Goal: Information Seeking & Learning: Learn about a topic

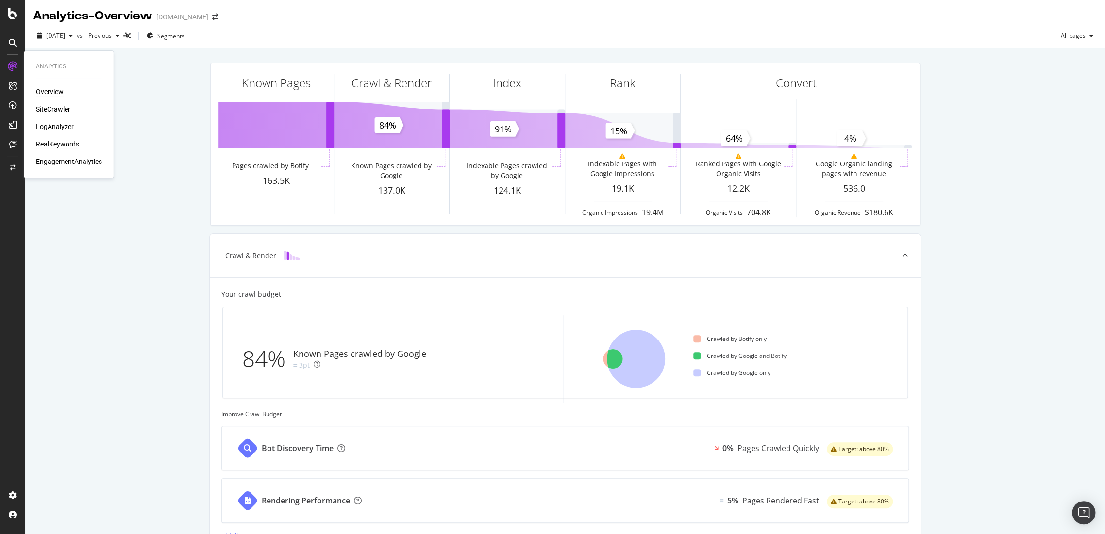
click at [63, 142] on div "RealKeywords" at bounding box center [57, 144] width 43 height 10
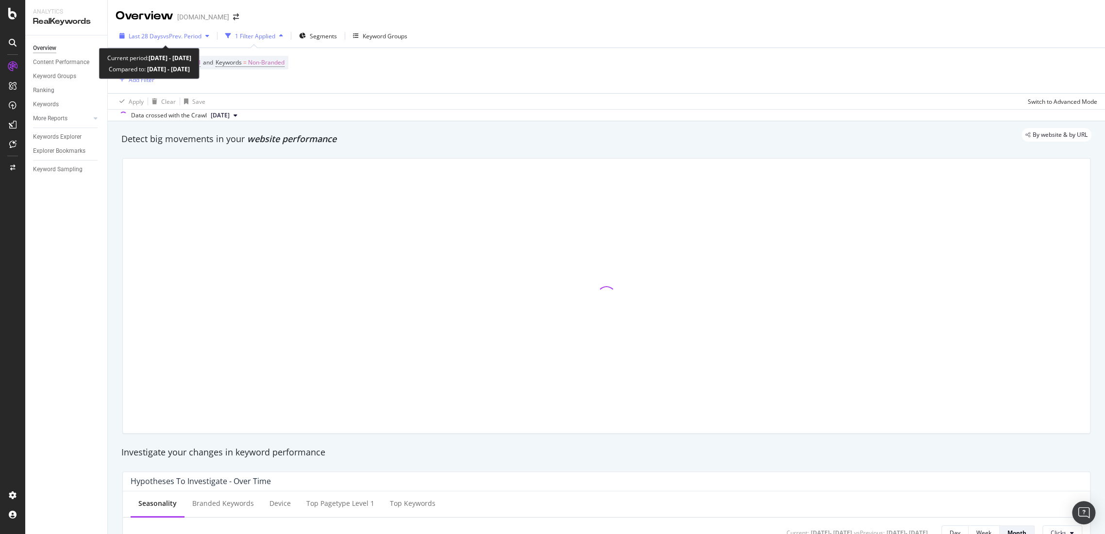
click at [175, 36] on span "vs Prev. Period" at bounding box center [182, 36] width 38 height 8
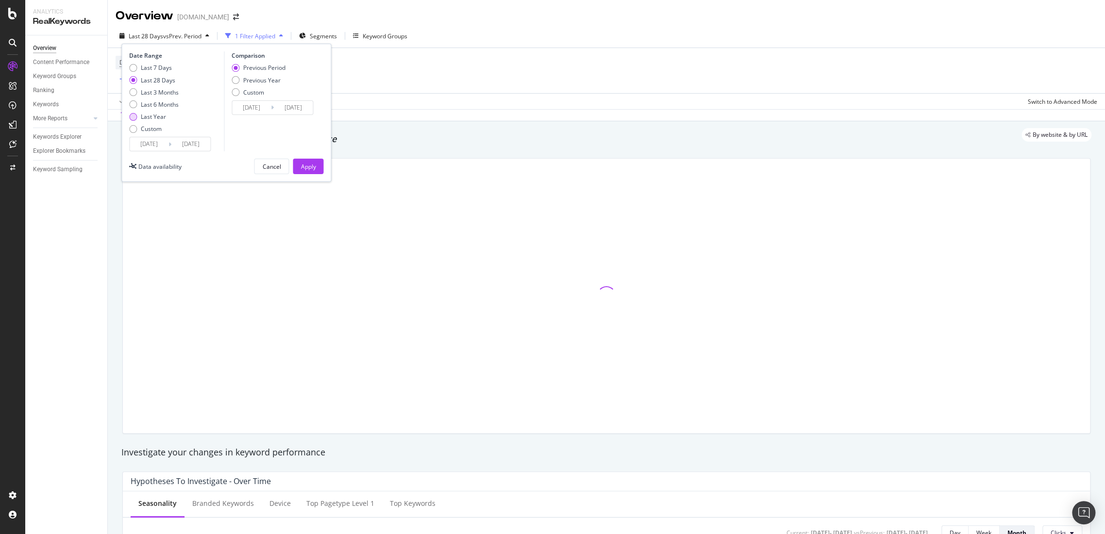
click at [140, 115] on div "Last Year" at bounding box center [154, 117] width 50 height 8
type input "[DATE]"
click at [313, 164] on div "Apply" at bounding box center [308, 167] width 15 height 8
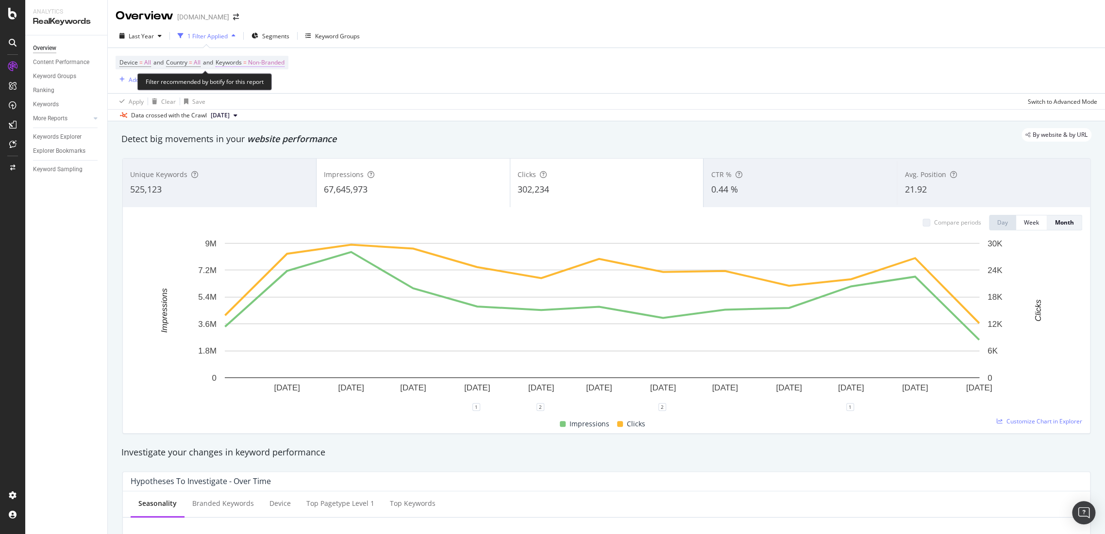
click at [277, 66] on span "Non-Branded" at bounding box center [266, 63] width 36 height 14
click at [264, 83] on span "Non-Branded" at bounding box center [250, 85] width 40 height 8
click at [273, 166] on div "All" at bounding box center [287, 160] width 115 height 14
drag, startPoint x: 330, startPoint y: 104, endPoint x: 329, endPoint y: 111, distance: 7.3
click at [330, 104] on div "Apply" at bounding box center [328, 105] width 15 height 8
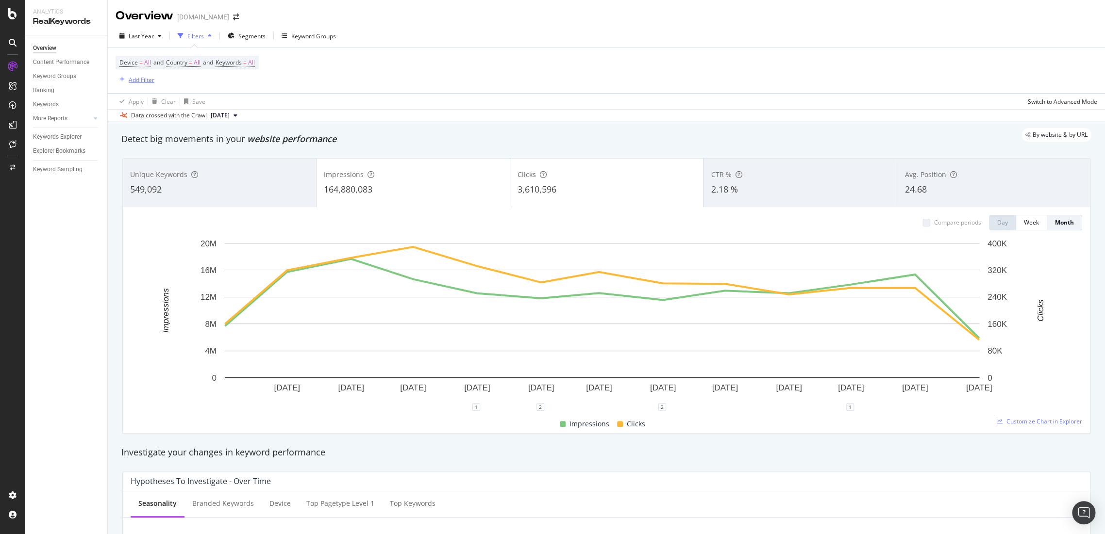
click at [148, 79] on div "Add Filter" at bounding box center [142, 80] width 26 height 8
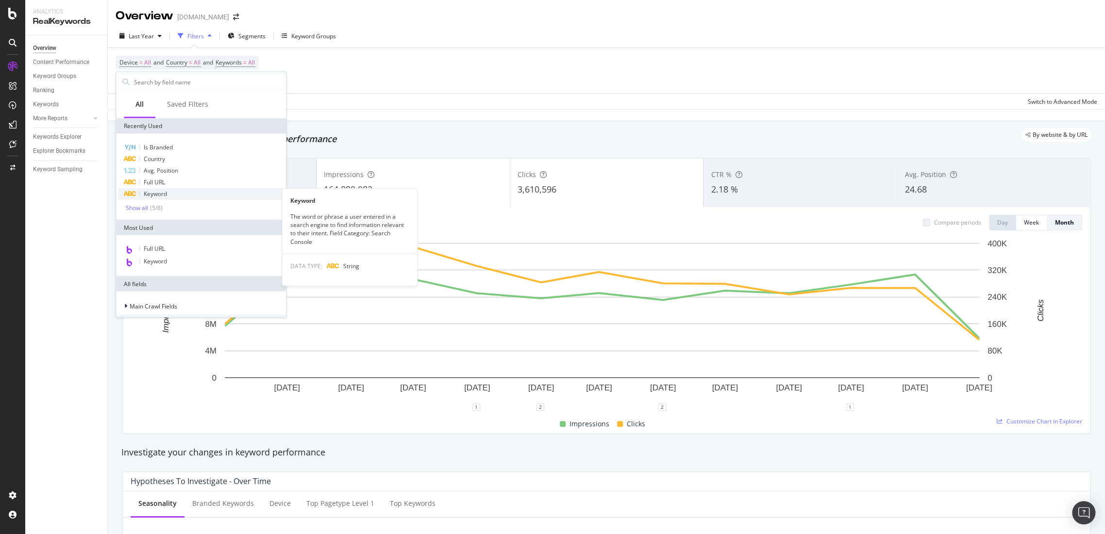
click at [172, 195] on div "Keyword" at bounding box center [201, 194] width 166 height 12
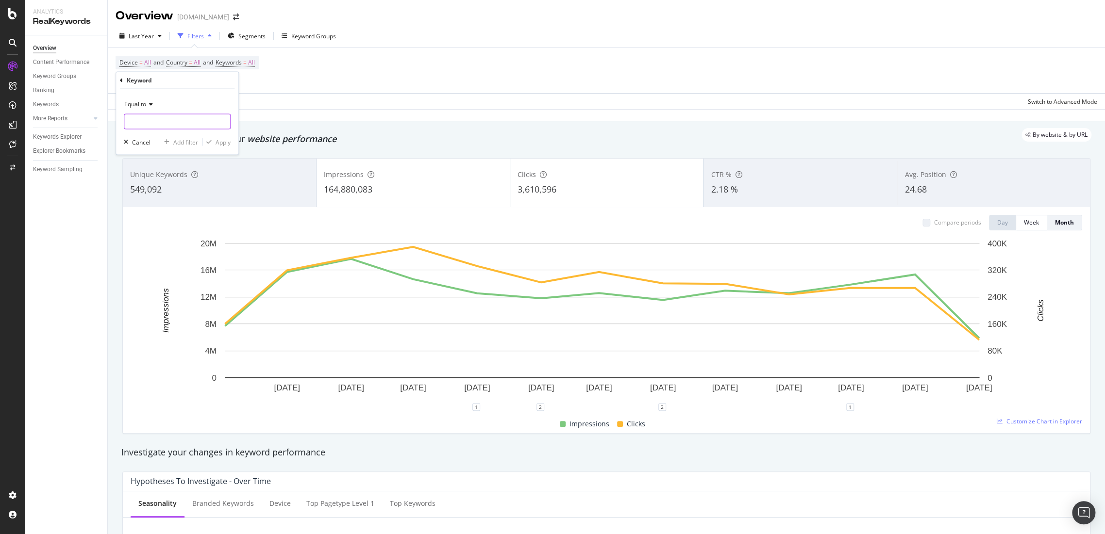
click at [159, 117] on input "text" at bounding box center [177, 122] width 106 height 16
click at [154, 117] on input "text" at bounding box center [177, 122] width 106 height 16
click at [173, 134] on span "g star puffer jacket" at bounding box center [165, 135] width 76 height 8
type input "g star puffer jacket"
click at [227, 141] on div "Apply" at bounding box center [223, 142] width 15 height 8
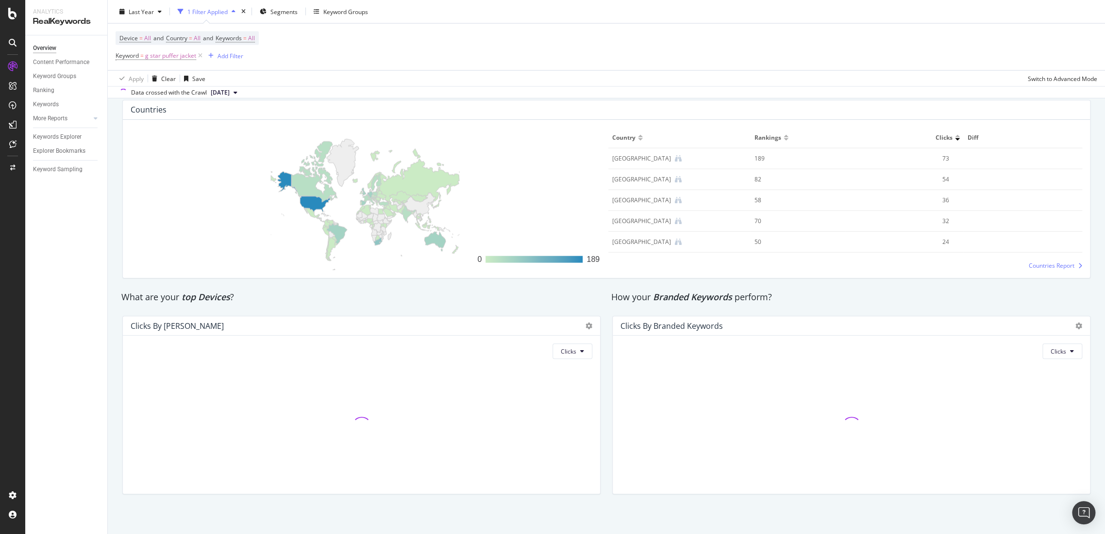
scroll to position [1424, 0]
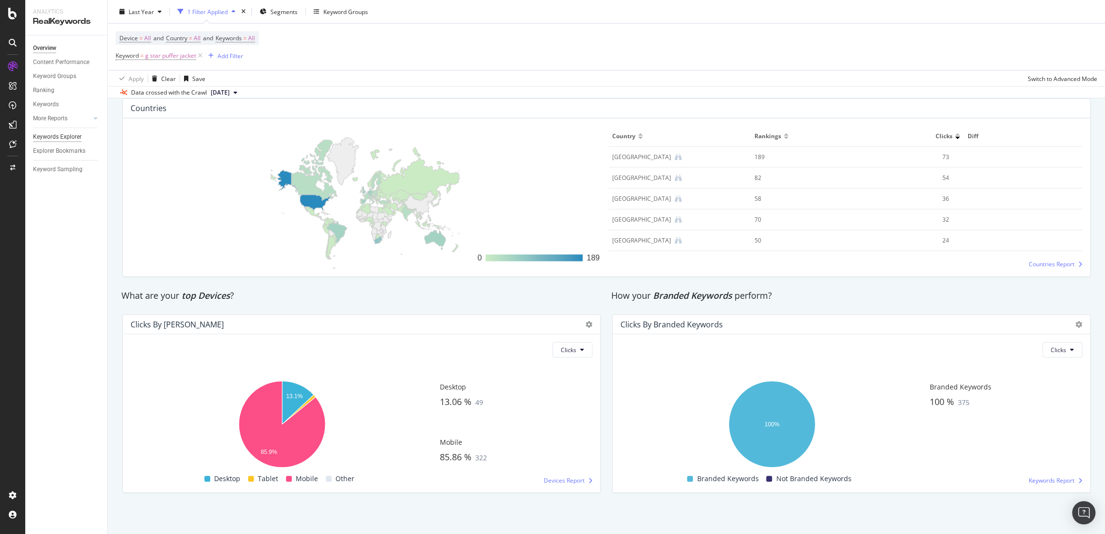
click at [59, 136] on div "Keywords Explorer" at bounding box center [57, 137] width 49 height 10
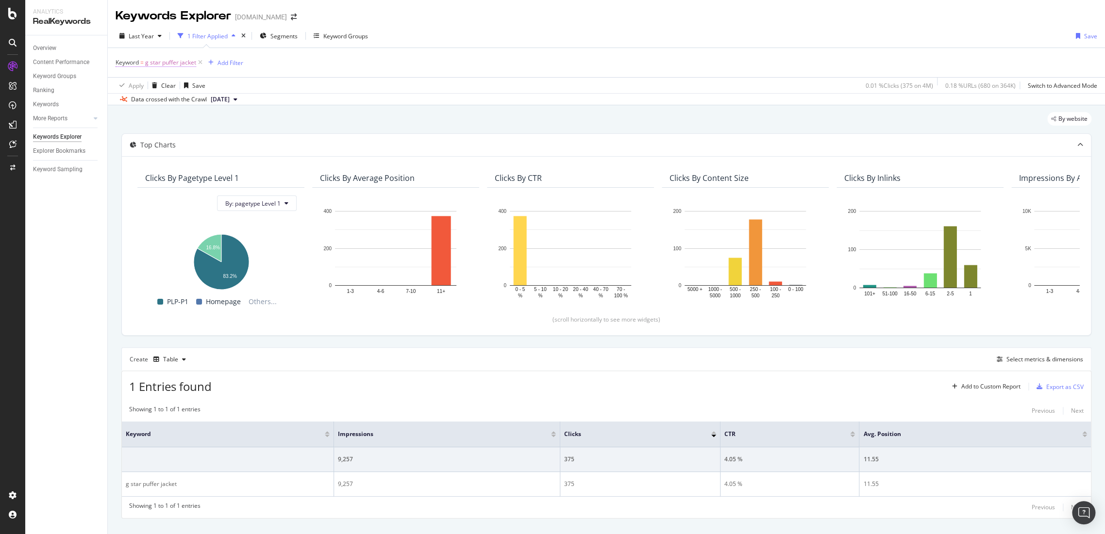
click at [169, 62] on span "g star puffer jacket" at bounding box center [170, 63] width 51 height 14
click at [147, 80] on div "Equal to" at bounding box center [177, 86] width 107 height 16
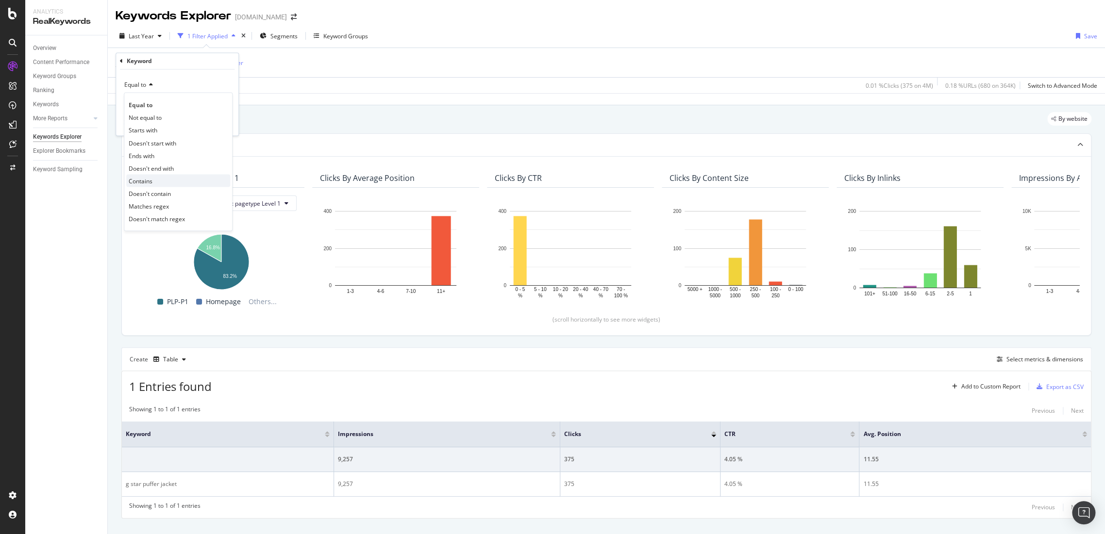
click at [151, 179] on span "Contains" at bounding box center [141, 181] width 24 height 8
click at [164, 100] on input "text" at bounding box center [177, 103] width 106 height 16
type input "puffer"
click at [226, 124] on div "Apply" at bounding box center [223, 123] width 15 height 8
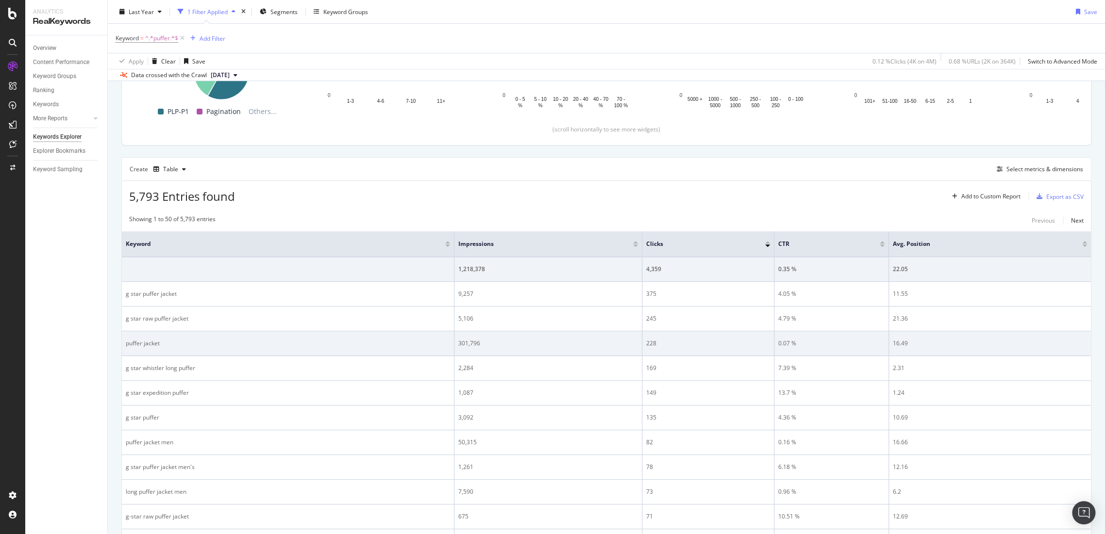
scroll to position [123, 0]
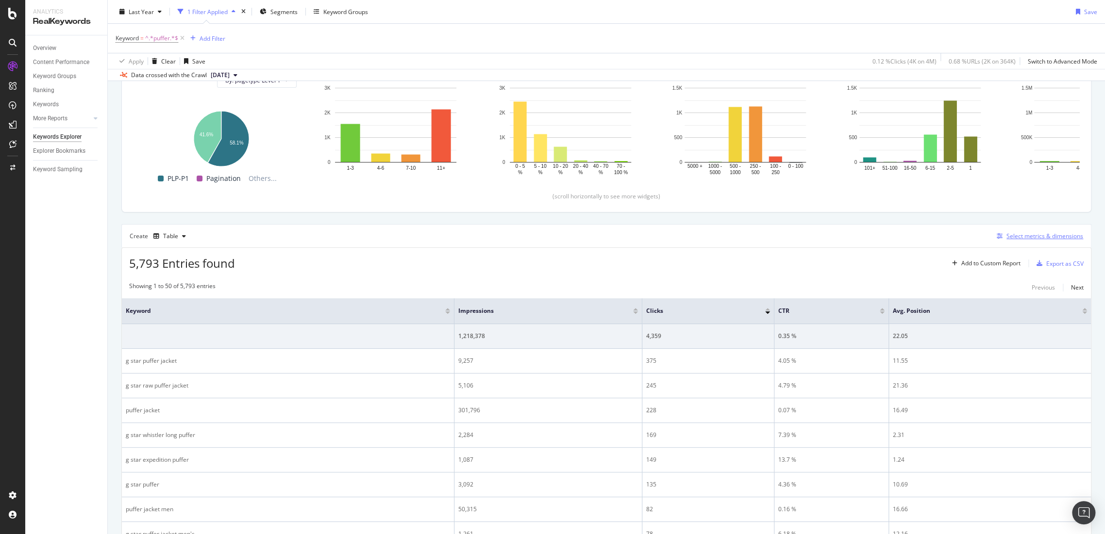
click at [1028, 236] on div "Select metrics & dimensions" at bounding box center [1044, 236] width 77 height 8
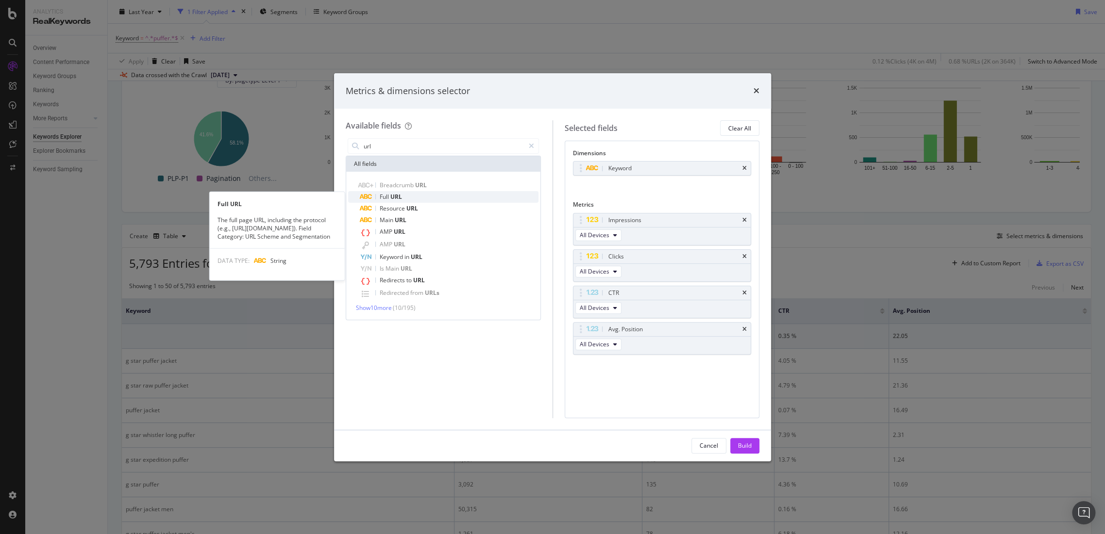
type input "url"
click at [412, 197] on div "Full URL" at bounding box center [449, 197] width 179 height 12
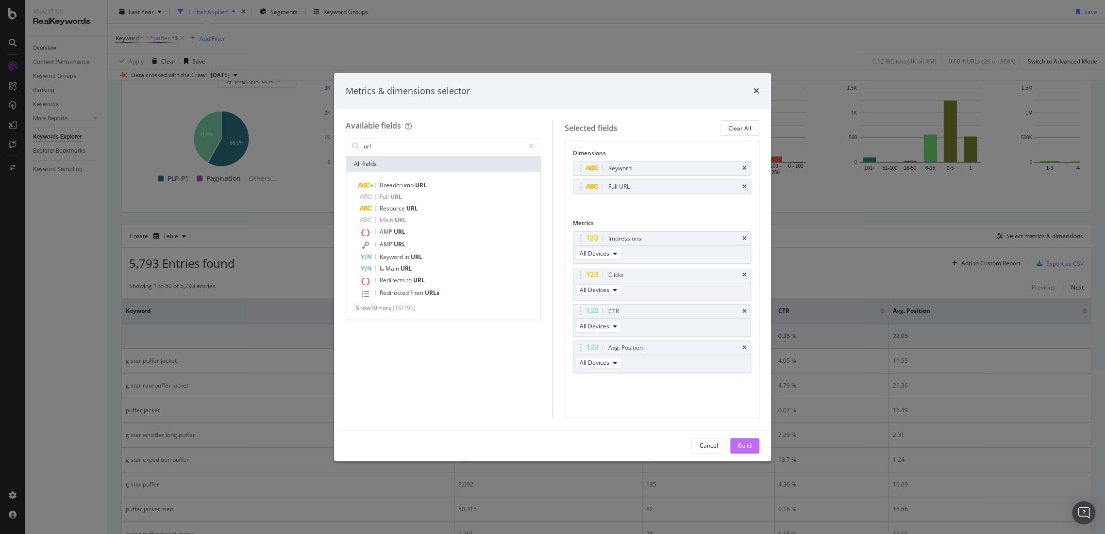
click at [745, 441] on div "Build" at bounding box center [745, 446] width 14 height 15
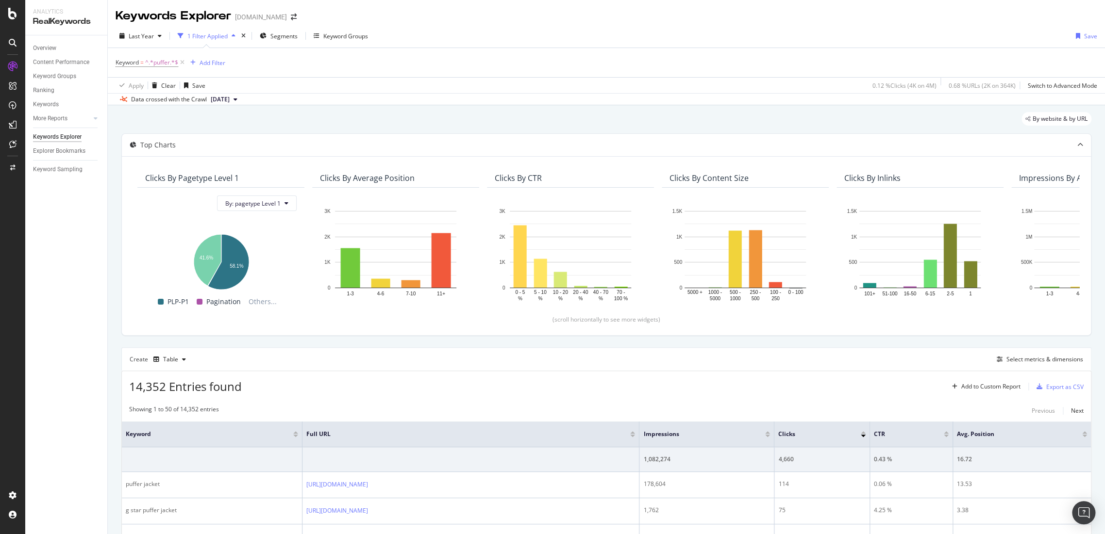
click at [567, 366] on div "Create Table Select metrics & dimensions" at bounding box center [606, 359] width 970 height 23
